Goal: Register for event/course

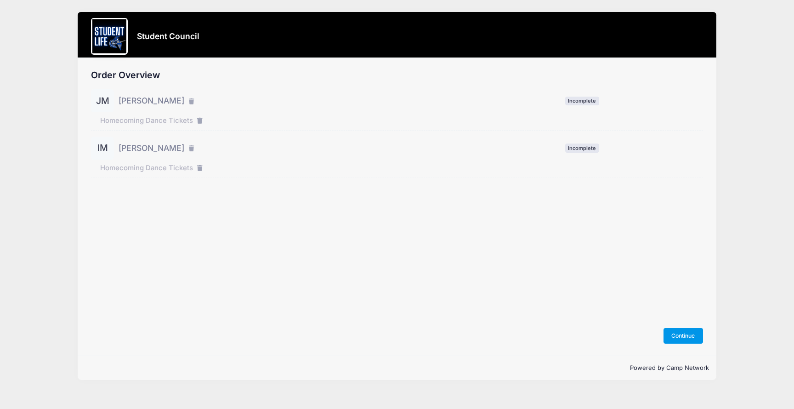
click at [683, 336] on button "Continue" at bounding box center [684, 336] width 40 height 16
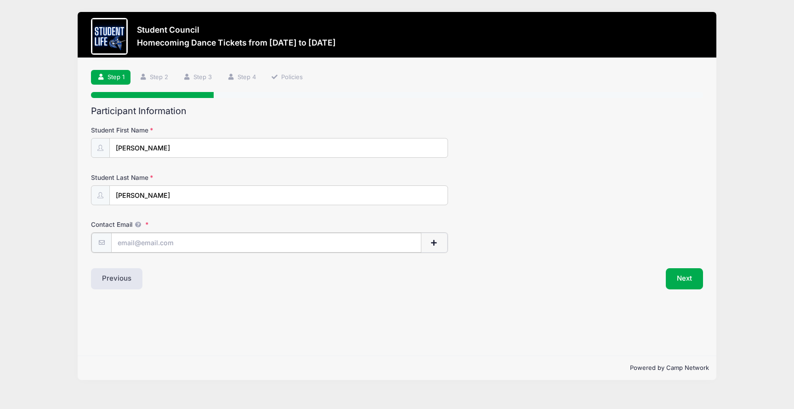
click at [255, 243] on input "Contact Email" at bounding box center [266, 243] width 310 height 20
type input "[EMAIL_ADDRESS][DOMAIN_NAME]"
click at [571, 257] on div "Participant Information Student First Name Jacob Student Last Name Moore Contac…" at bounding box center [397, 197] width 612 height 183
click at [680, 276] on button "Next" at bounding box center [684, 277] width 37 height 21
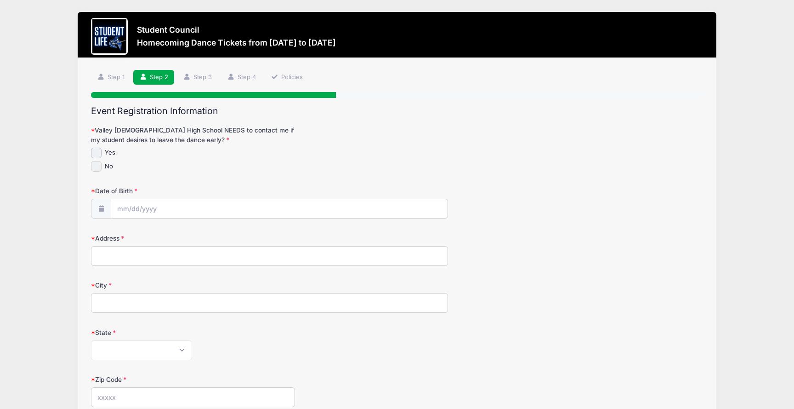
click at [96, 170] on input "No" at bounding box center [96, 166] width 11 height 11
checkbox input "true"
click at [183, 208] on input "Date of Birth" at bounding box center [279, 209] width 336 height 20
click option "September" at bounding box center [0, 0] width 0 height 0
click at [145, 208] on input "Date of Birth" at bounding box center [279, 209] width 336 height 20
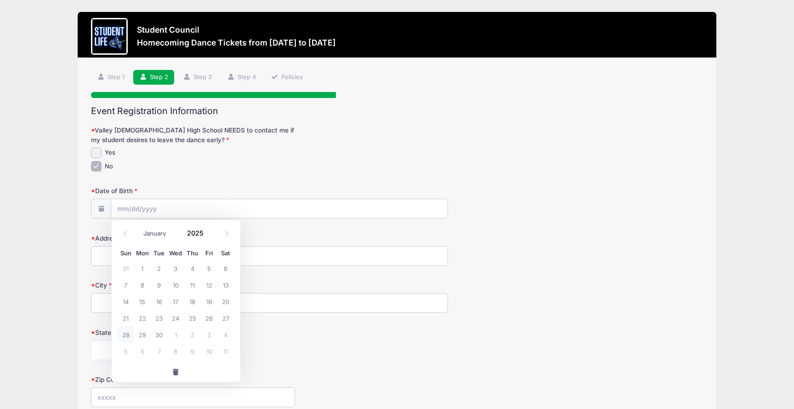
click at [176, 371] on span "button" at bounding box center [176, 372] width 8 height 6
click at [157, 211] on input "Date of Birth" at bounding box center [279, 209] width 336 height 20
click option "September" at bounding box center [0, 0] width 0 height 0
click at [211, 235] on span at bounding box center [209, 236] width 6 height 7
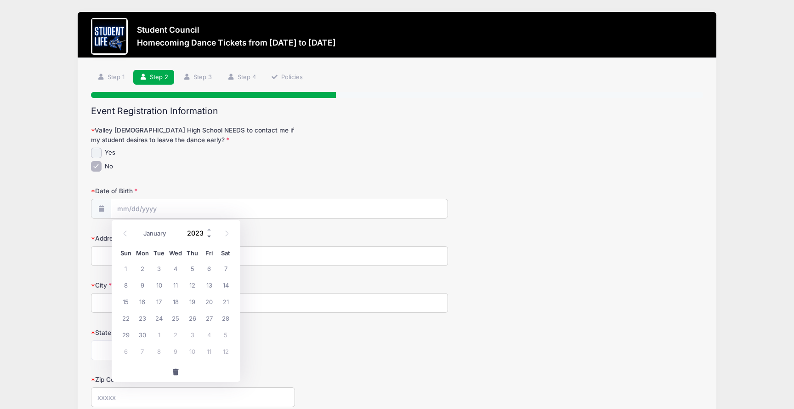
click at [211, 235] on span at bounding box center [209, 236] width 6 height 7
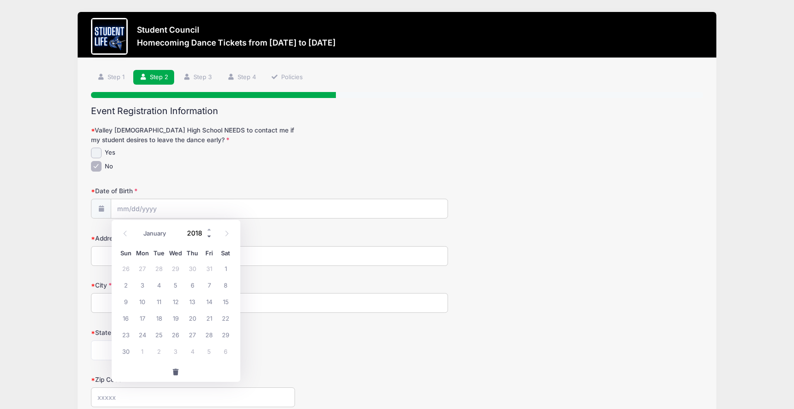
click at [211, 235] on span at bounding box center [209, 236] width 6 height 7
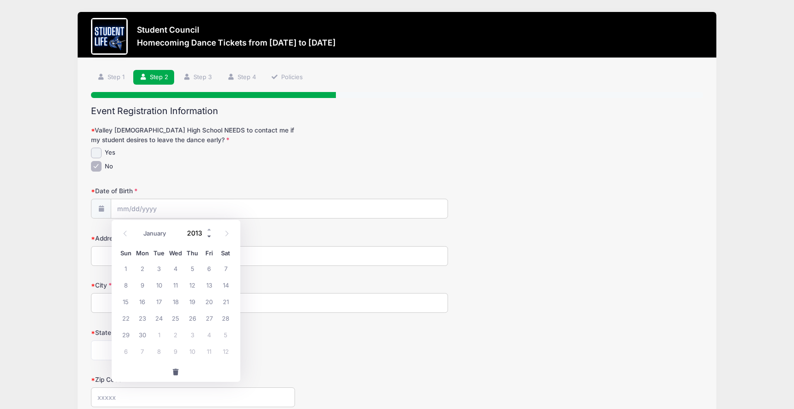
click at [211, 235] on span at bounding box center [209, 236] width 6 height 7
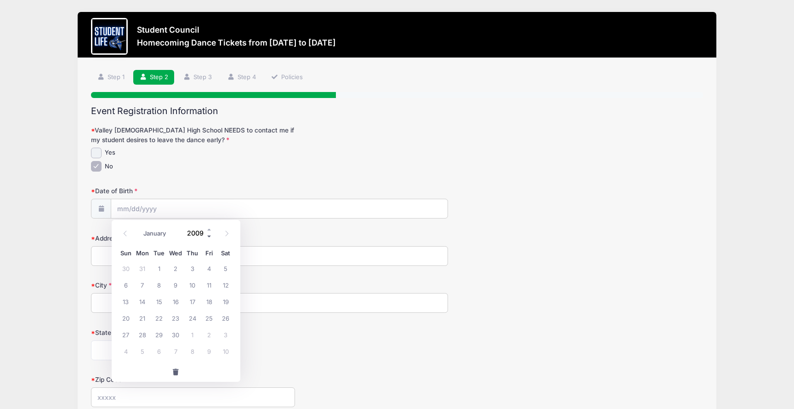
type input "2008"
click at [159, 271] on span "2" at bounding box center [159, 268] width 17 height 17
type input "09/02/2008"
click at [158, 261] on input "Address" at bounding box center [269, 256] width 357 height 20
type input "12026 S Tuzigoot Dr"
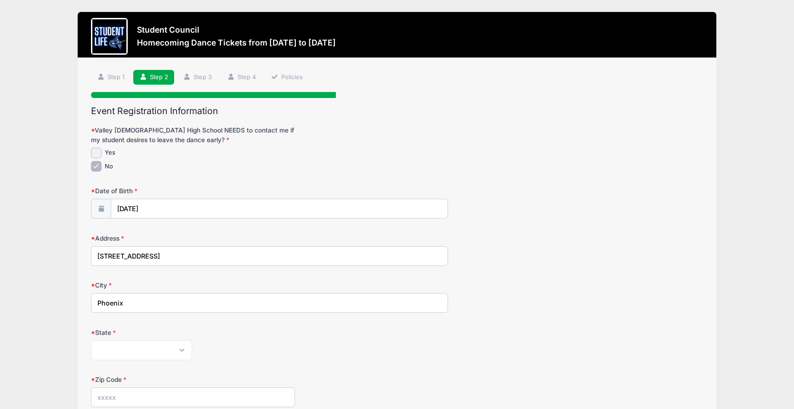
type input "Phoenix"
click at [91, 340] on select "Alabama Alaska American Samoa Arizona Arkansas Armed Forces Africa Armed Forces…" at bounding box center [141, 350] width 101 height 20
select select "AZ"
click option "Arizona" at bounding box center [0, 0] width 0 height 0
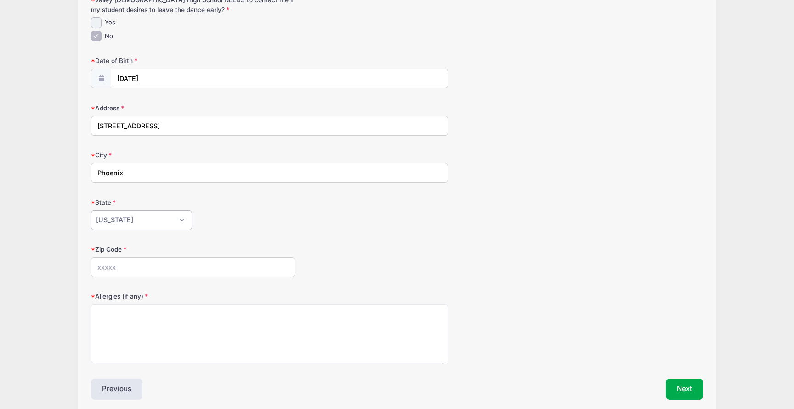
scroll to position [145, 0]
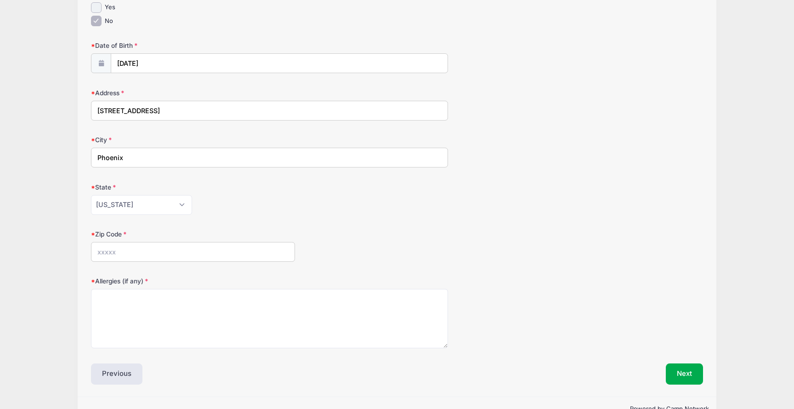
click at [207, 246] on input "Zip Code" at bounding box center [193, 252] width 204 height 20
type input "85044"
click at [420, 250] on div "Zip Code 85044" at bounding box center [397, 245] width 612 height 32
click at [689, 377] on button "Next" at bounding box center [684, 373] width 37 height 21
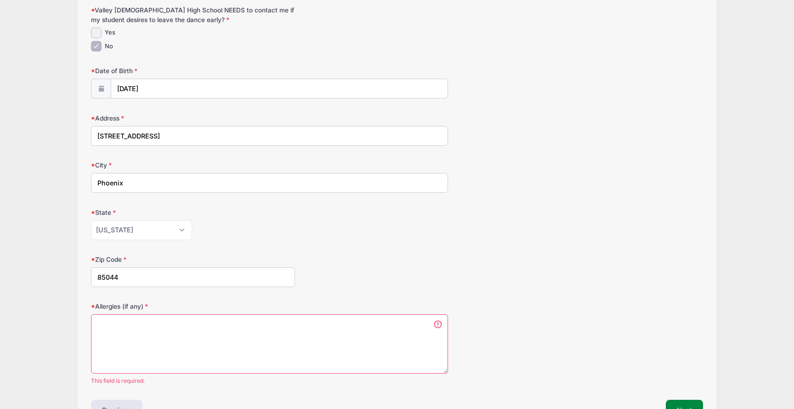
scroll to position [180, 0]
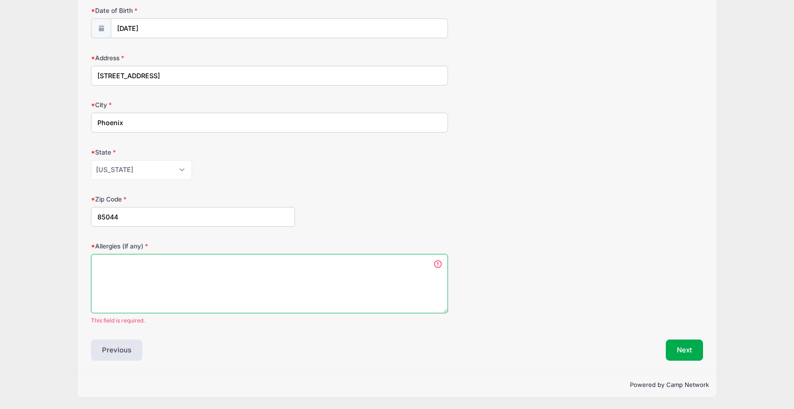
click at [361, 287] on textarea "Allergies (if any)" at bounding box center [269, 283] width 357 height 59
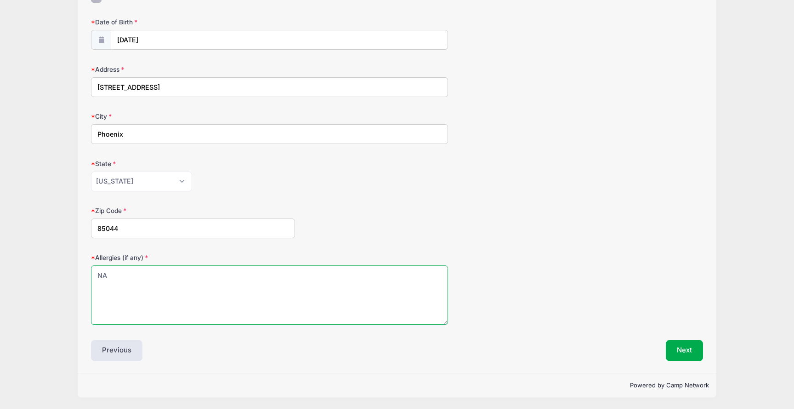
type textarea "NA"
click at [709, 348] on div "Step 2 /7 Step 1 Step 2 Step 3 Step 4 Policies Participant Information Student …" at bounding box center [397, 131] width 639 height 484
click at [697, 349] on button "Next" at bounding box center [684, 350] width 37 height 21
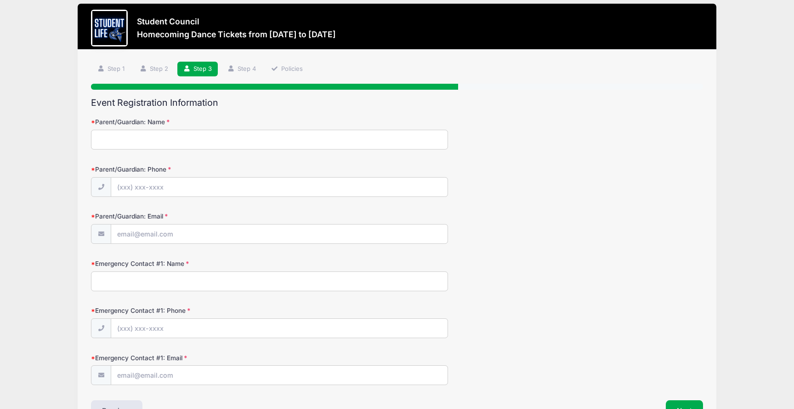
scroll to position [0, 0]
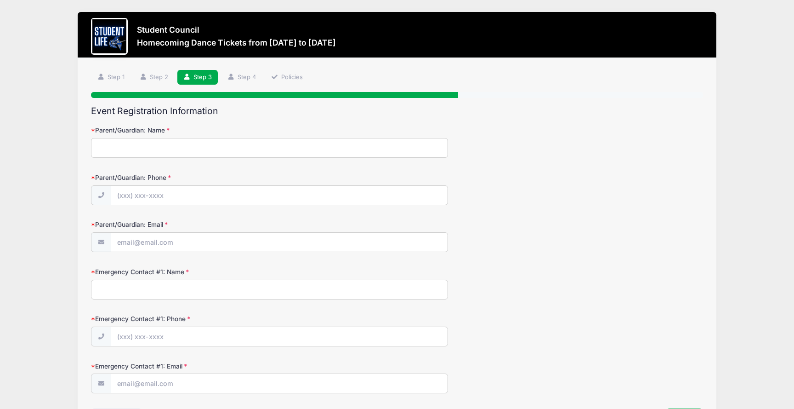
click at [221, 154] on input "Parent/Guardian: Name" at bounding box center [269, 148] width 357 height 20
type input "Shannon Moore"
type input "(602) 743-9444"
type input "stephenandshanny@gmail.com"
type input "Stephen Moore"
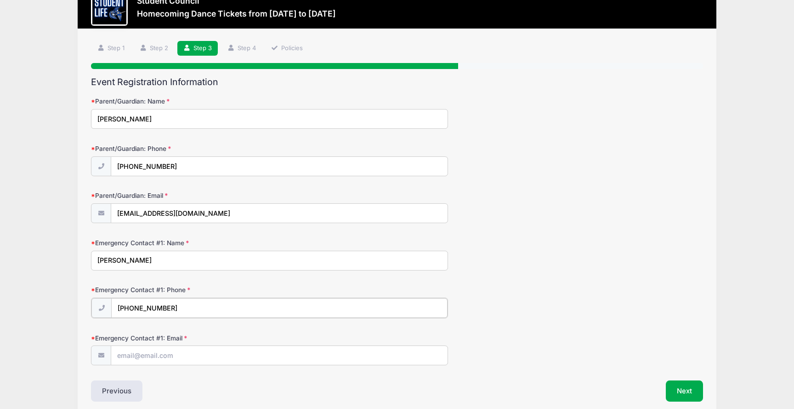
scroll to position [70, 0]
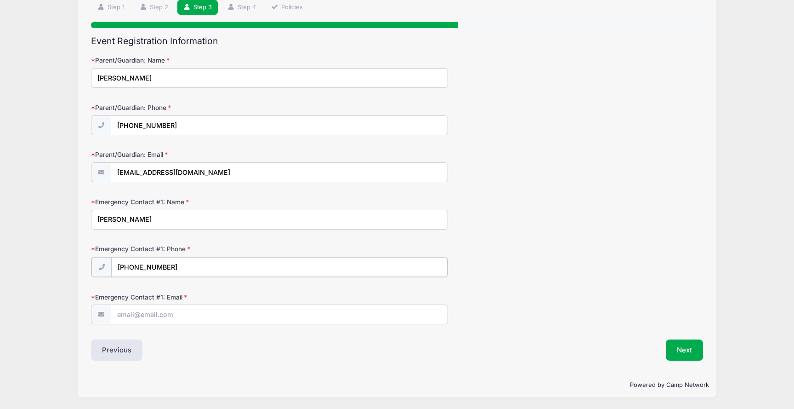
type input "(602) 369-1578"
click at [170, 317] on input "Emergency Contact #1: Email" at bounding box center [279, 314] width 336 height 20
type input "stephenmooreinbox@gmail.com"
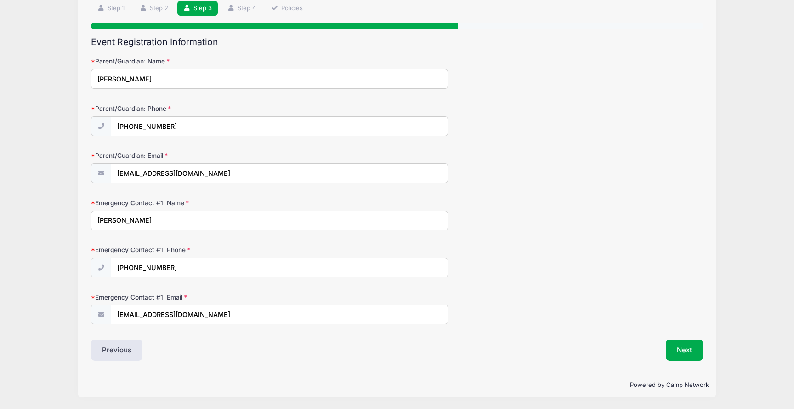
scroll to position [69, 0]
click at [563, 346] on div "Next" at bounding box center [552, 349] width 311 height 21
click at [673, 348] on button "Next" at bounding box center [684, 349] width 37 height 21
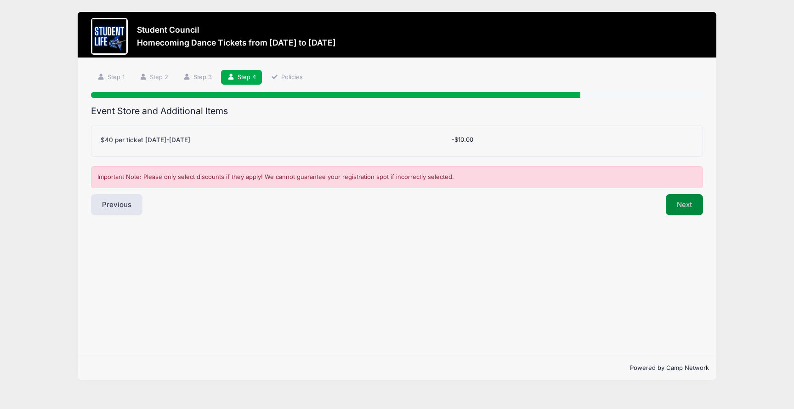
click at [684, 206] on button "Next" at bounding box center [684, 204] width 37 height 21
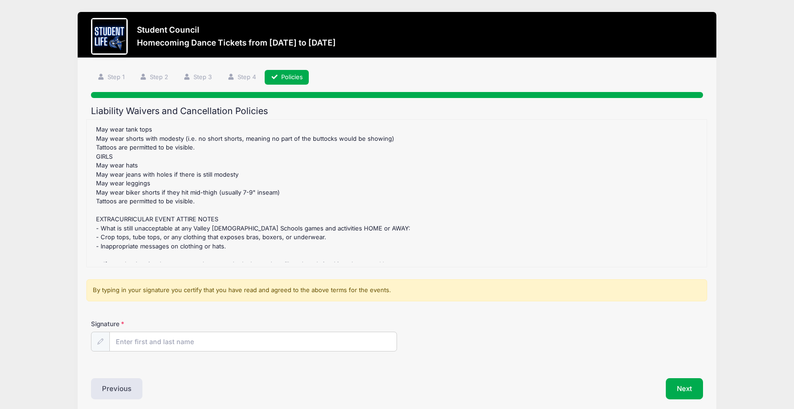
scroll to position [839, 0]
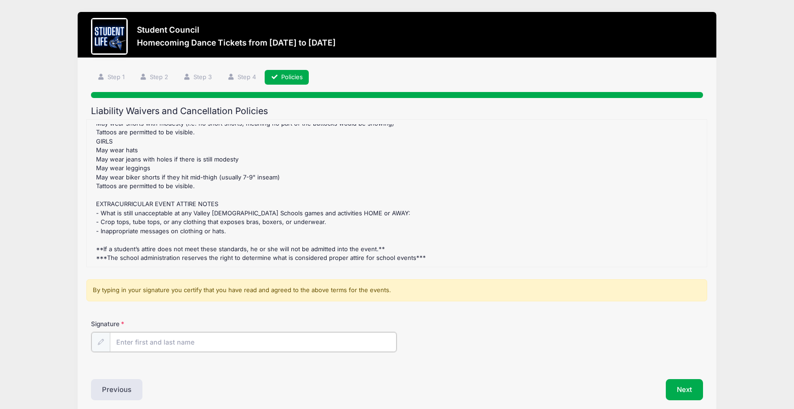
click at [245, 347] on input "Signature" at bounding box center [253, 342] width 287 height 20
type input "Stephen Moore"
click at [691, 390] on button "Next" at bounding box center [684, 388] width 37 height 21
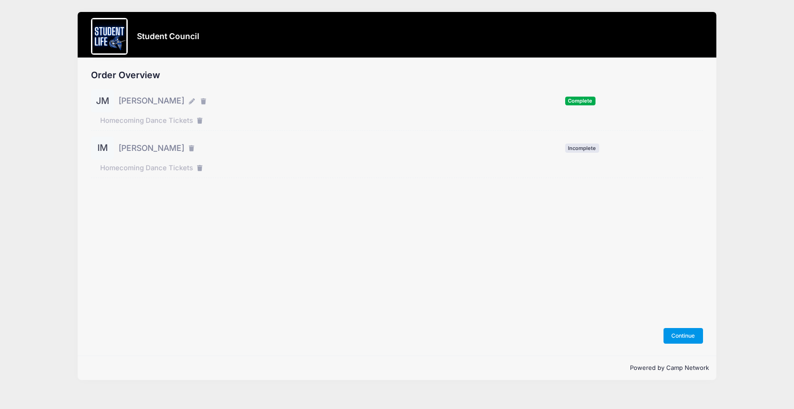
click at [686, 335] on button "Continue" at bounding box center [684, 336] width 40 height 16
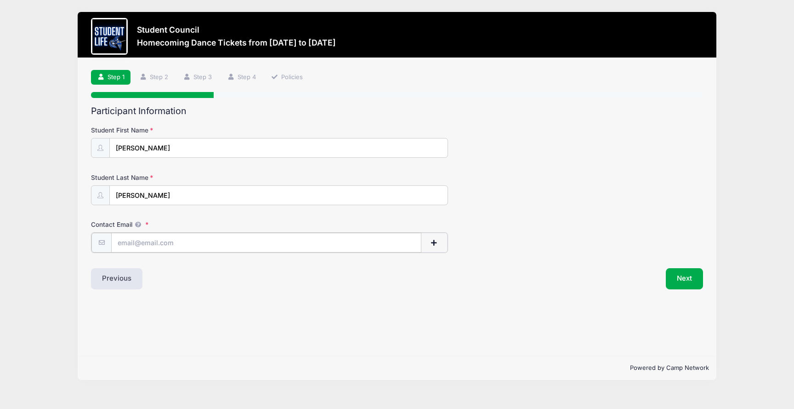
click at [184, 245] on input "Contact Email" at bounding box center [266, 243] width 310 height 20
type input "[EMAIL_ADDRESS][DOMAIN_NAME]"
click at [588, 230] on div "Contact Email stephenandshanny@gmail.com" at bounding box center [397, 236] width 612 height 32
click at [679, 279] on button "Next" at bounding box center [684, 277] width 37 height 21
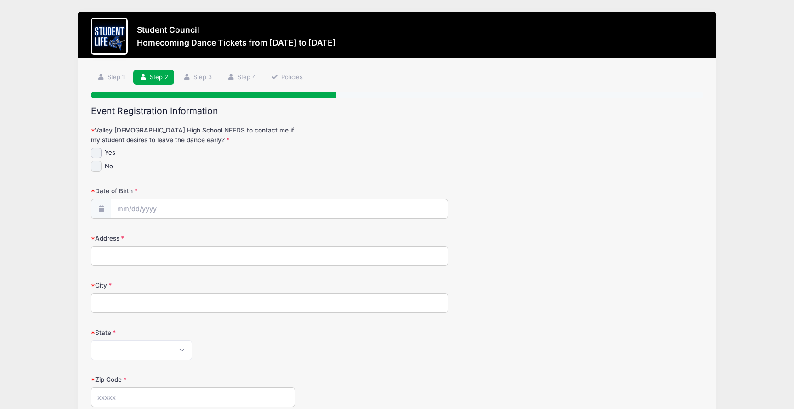
click at [99, 167] on input "No" at bounding box center [96, 166] width 11 height 11
checkbox input "true"
click at [140, 209] on input "Date of Birth" at bounding box center [279, 209] width 336 height 20
select select "1"
click option "February" at bounding box center [0, 0] width 0 height 0
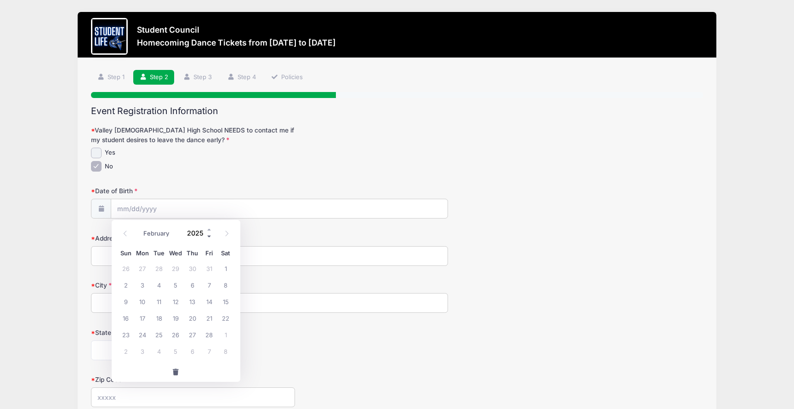
click at [210, 237] on span at bounding box center [209, 236] width 6 height 7
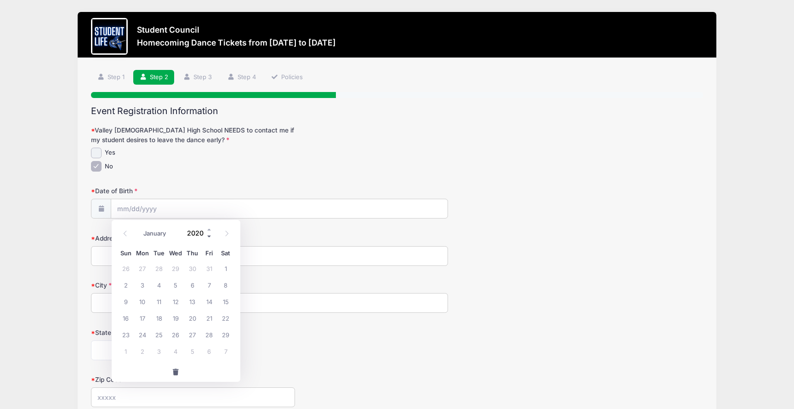
click at [210, 237] on span at bounding box center [209, 236] width 6 height 7
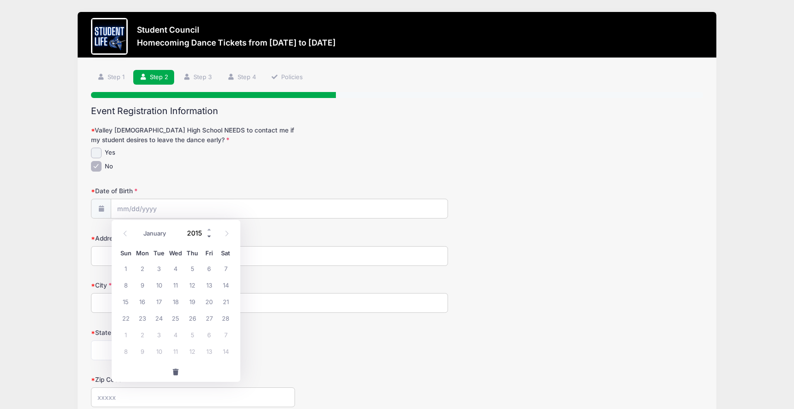
click at [210, 237] on span at bounding box center [209, 236] width 6 height 7
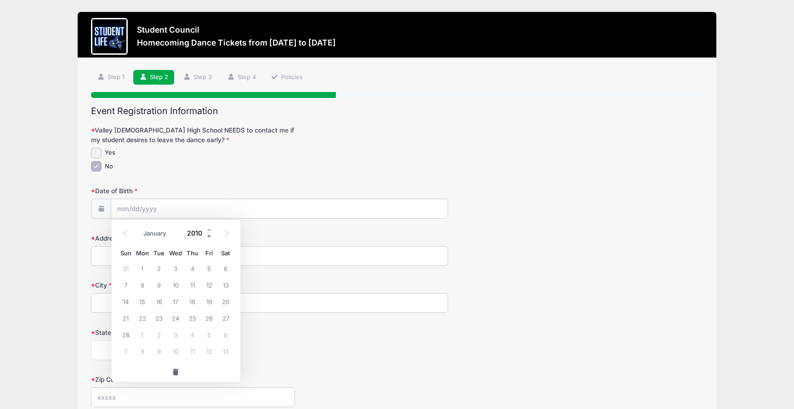
click at [210, 237] on span at bounding box center [209, 236] width 6 height 7
type input "2008"
click at [128, 337] on span "24" at bounding box center [126, 334] width 17 height 17
type input "02/24/2008"
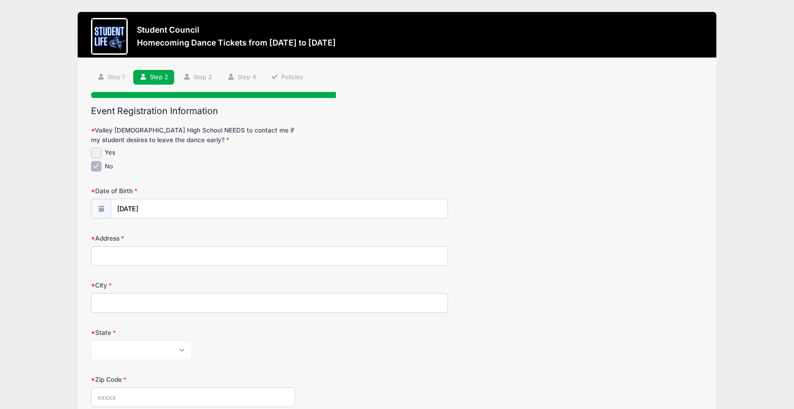
click at [174, 257] on input "Address" at bounding box center [269, 256] width 357 height 20
type input "12026 S Tuzigoot Dr"
type input "Phoenix"
click at [91, 340] on select "Alabama Alaska American Samoa Arizona Arkansas Armed Forces Africa Armed Forces…" at bounding box center [141, 350] width 101 height 20
select select "AZ"
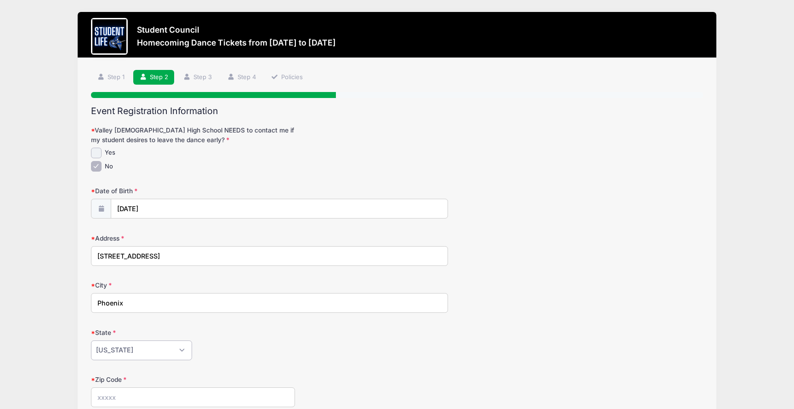
click option "Arizona" at bounding box center [0, 0] width 0 height 0
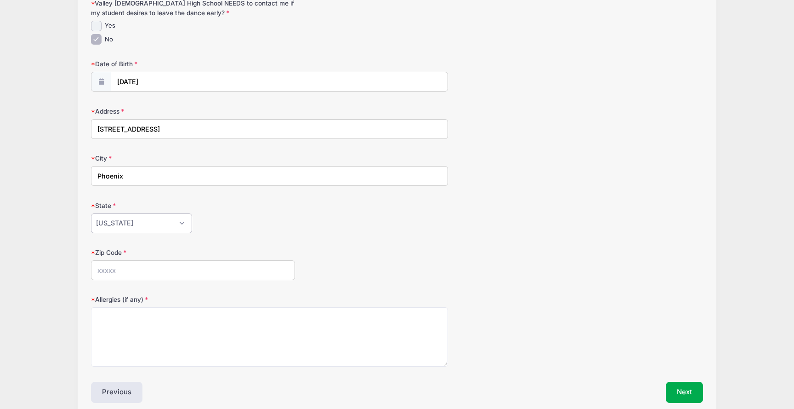
scroll to position [138, 0]
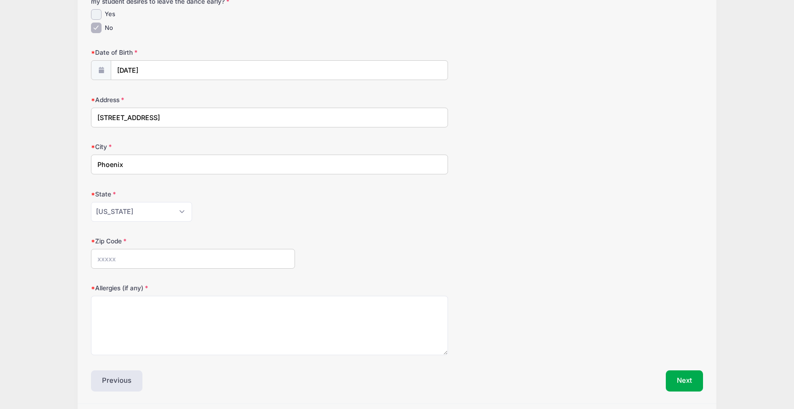
click at [222, 260] on input "Zip Code" at bounding box center [193, 259] width 204 height 20
type input "85044"
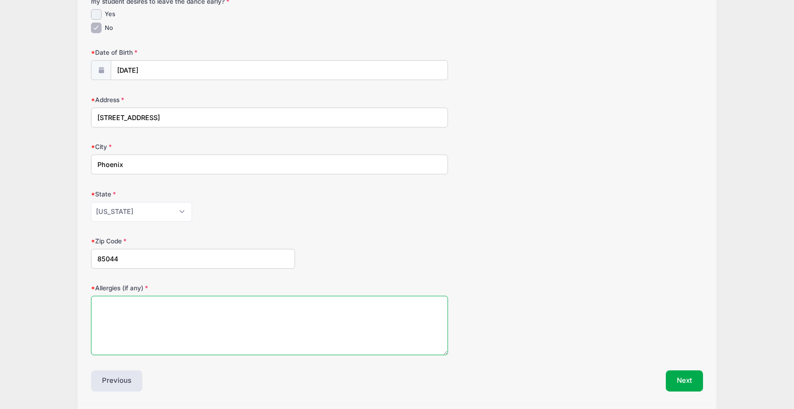
click at [313, 343] on textarea "Allergies (if any)" at bounding box center [269, 325] width 357 height 59
type textarea "NA"
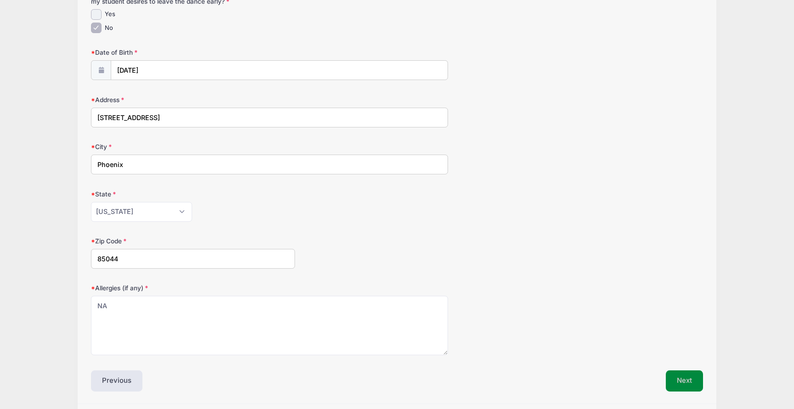
click at [675, 382] on button "Next" at bounding box center [684, 380] width 37 height 21
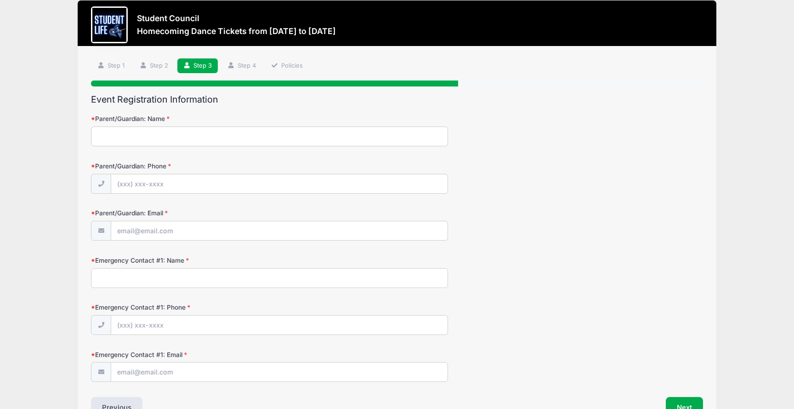
scroll to position [0, 0]
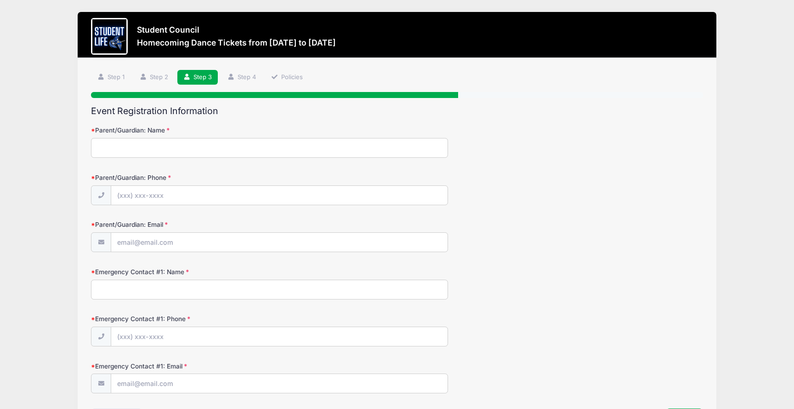
click at [165, 149] on input "Parent/Guardian: Name" at bounding box center [269, 148] width 357 height 20
type input "Shannon Moore"
click at [155, 191] on input "Parent/Guardian: Phone" at bounding box center [279, 196] width 336 height 20
type input "(602) 743-9444"
click at [155, 240] on input "Parent/Guardian: Email" at bounding box center [279, 243] width 336 height 20
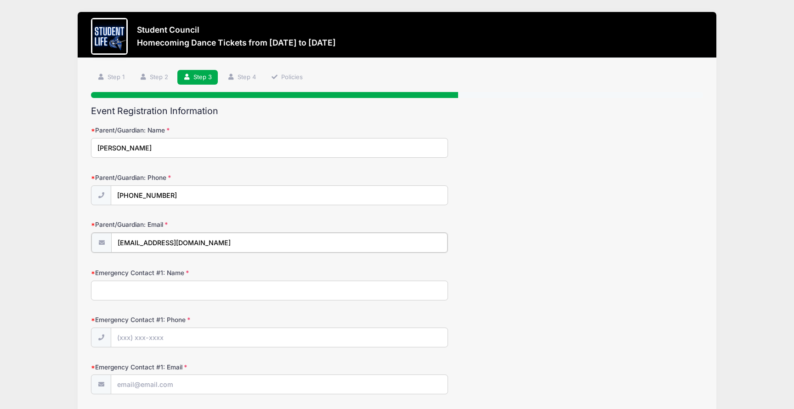
type input "[EMAIL_ADDRESS][DOMAIN_NAME]"
click at [191, 293] on input "Emergency Contact #1: Name" at bounding box center [269, 290] width 357 height 20
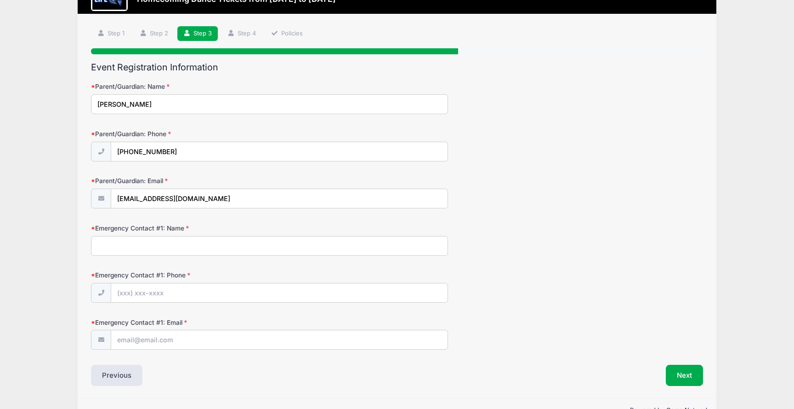
scroll to position [46, 0]
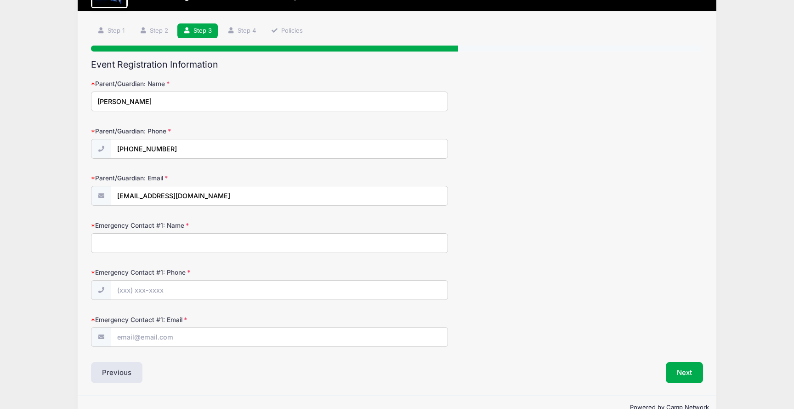
click at [223, 245] on input "Emergency Contact #1: Name" at bounding box center [269, 243] width 357 height 20
click at [196, 244] on input "Emergency Contact #1: Name" at bounding box center [269, 243] width 357 height 20
type input "Stephen Moore"
click at [170, 289] on input "Emergency Contact #1: Phone" at bounding box center [279, 290] width 336 height 20
type input "(602) 369-1578"
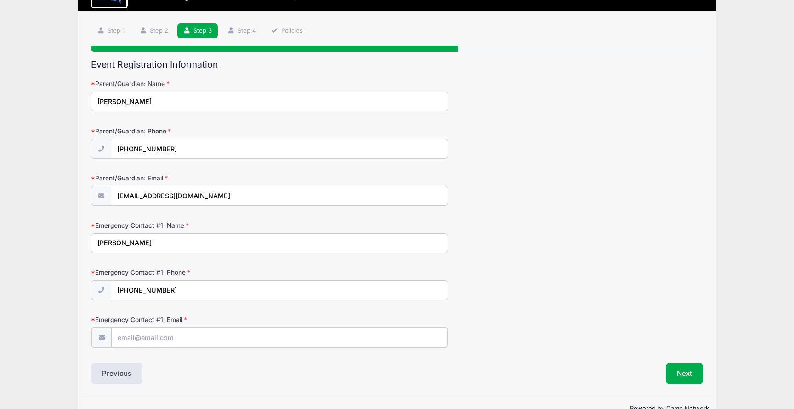
click at [154, 336] on input "Emergency Contact #1: Email" at bounding box center [279, 337] width 336 height 20
type input "stephenmooreinbox@gmail.com"
click at [697, 372] on button "Next" at bounding box center [684, 372] width 37 height 21
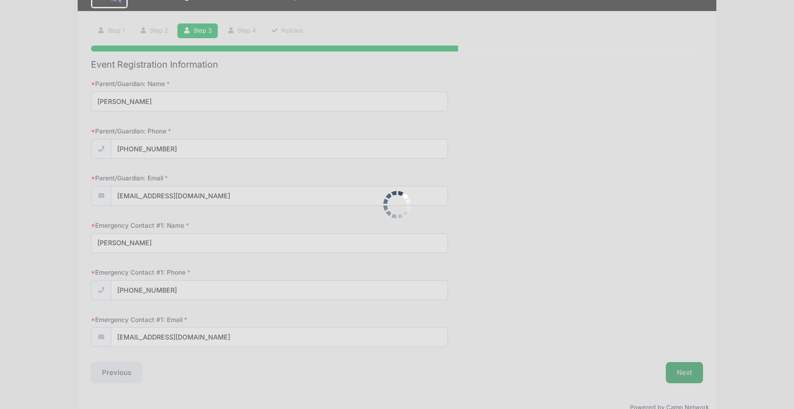
scroll to position [0, 0]
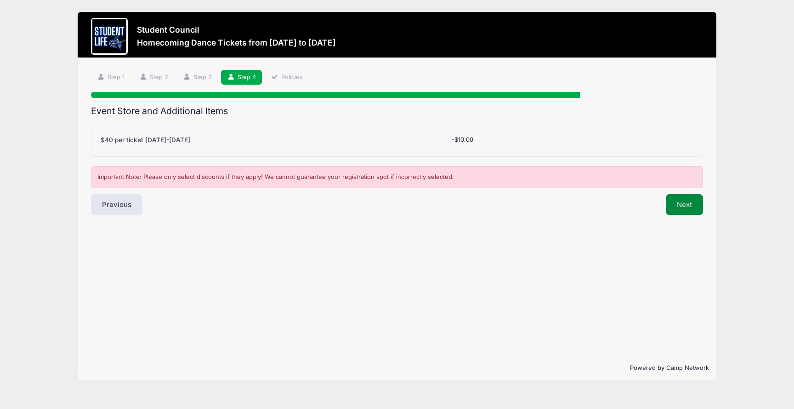
click at [698, 205] on button "Next" at bounding box center [684, 204] width 37 height 21
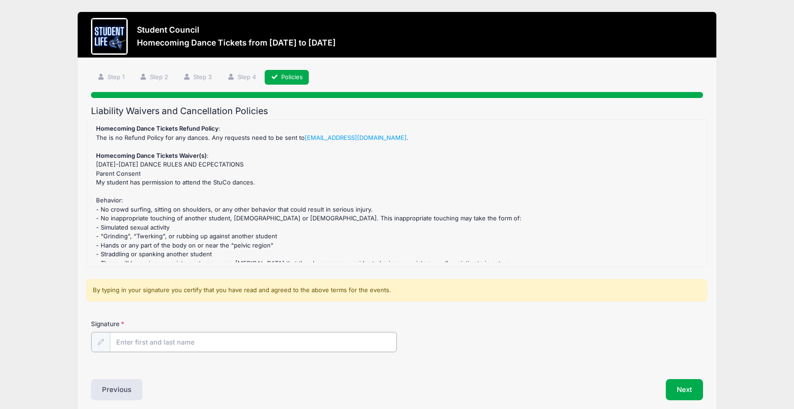
click at [226, 341] on input "Signature" at bounding box center [253, 342] width 287 height 20
type input "Shannon Moore"
click at [684, 388] on button "Next" at bounding box center [684, 388] width 37 height 21
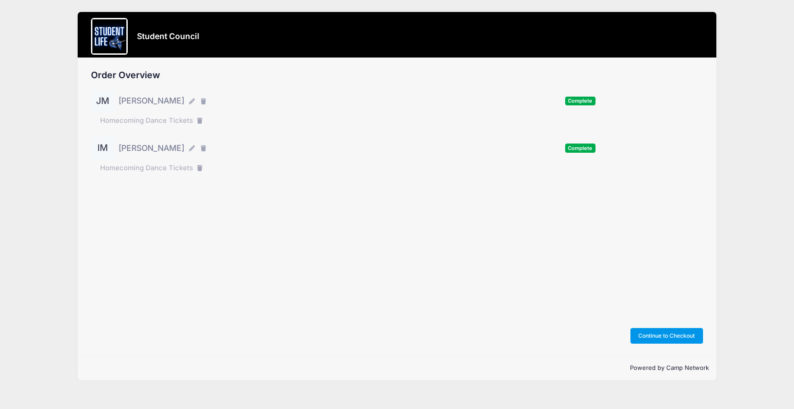
click at [668, 333] on button "Continue to Checkout" at bounding box center [667, 336] width 73 height 16
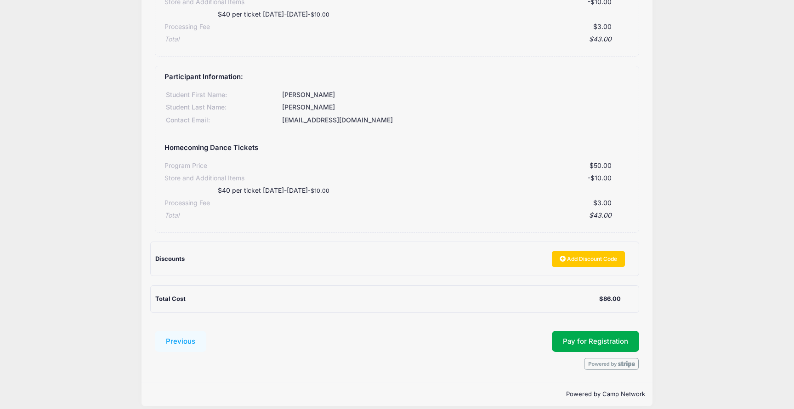
scroll to position [208, 0]
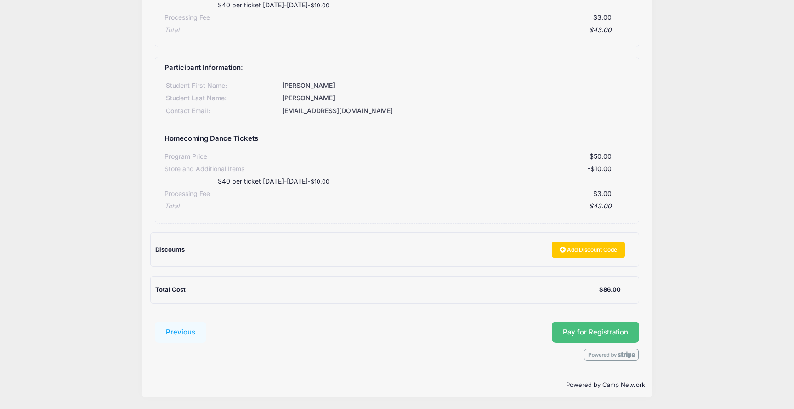
click at [591, 329] on button "Pay for Registration" at bounding box center [595, 331] width 87 height 21
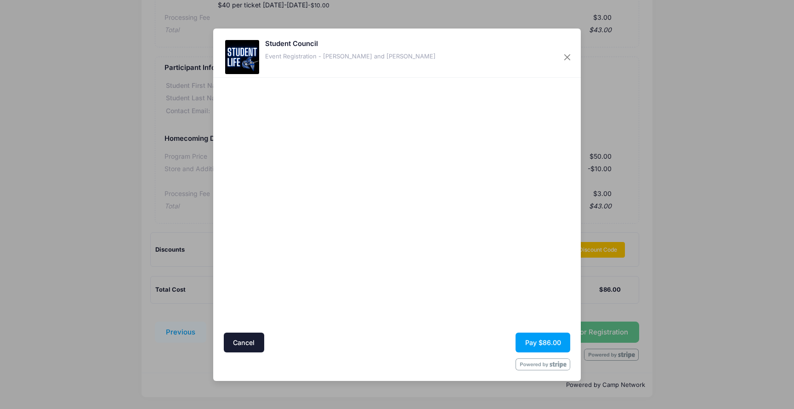
click at [463, 302] on div at bounding box center [486, 205] width 169 height 246
click at [487, 331] on form "Cancel Pay $86.00" at bounding box center [397, 226] width 347 height 288
click at [551, 342] on button "Pay $86.00" at bounding box center [543, 342] width 55 height 20
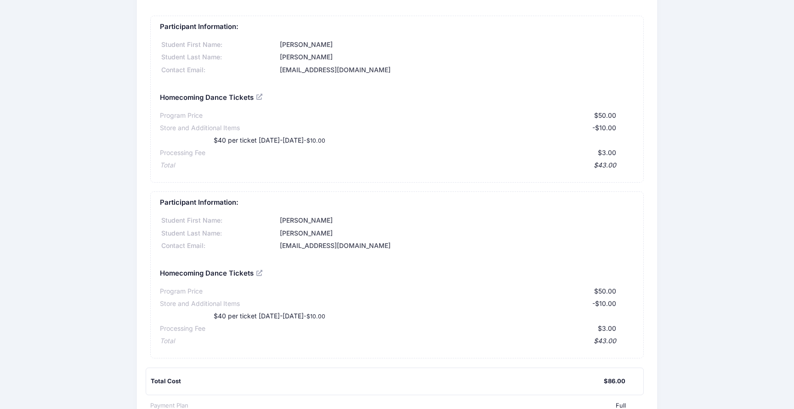
scroll to position [24, 0]
